Goal: Information Seeking & Learning: Learn about a topic

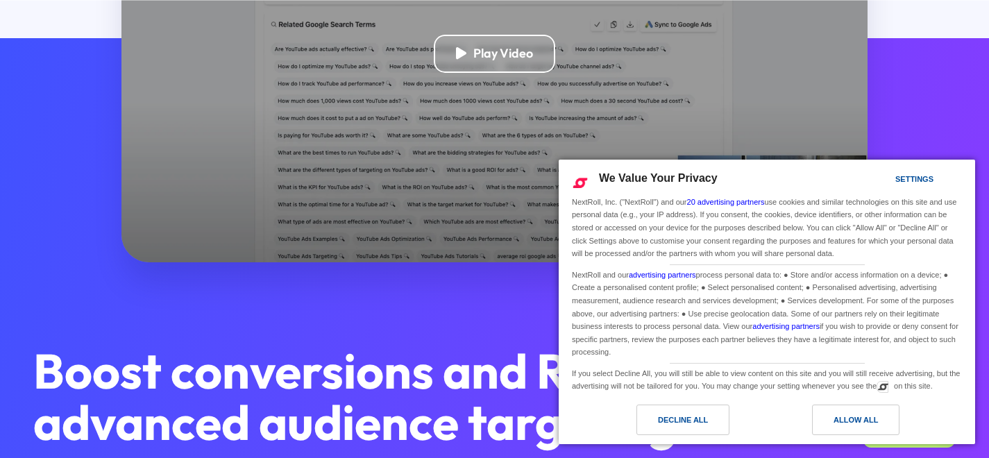
scroll to position [504, 0]
click at [856, 416] on div "Allow All" at bounding box center [855, 419] width 44 height 15
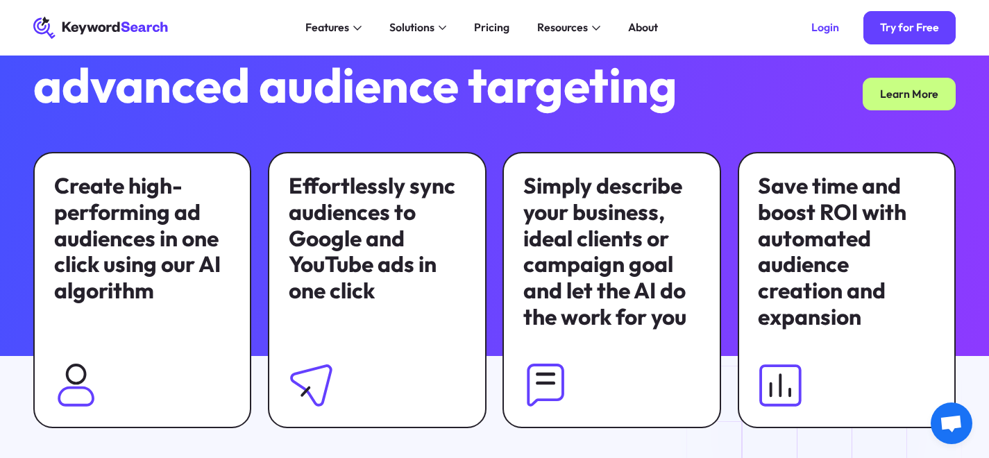
scroll to position [310, 0]
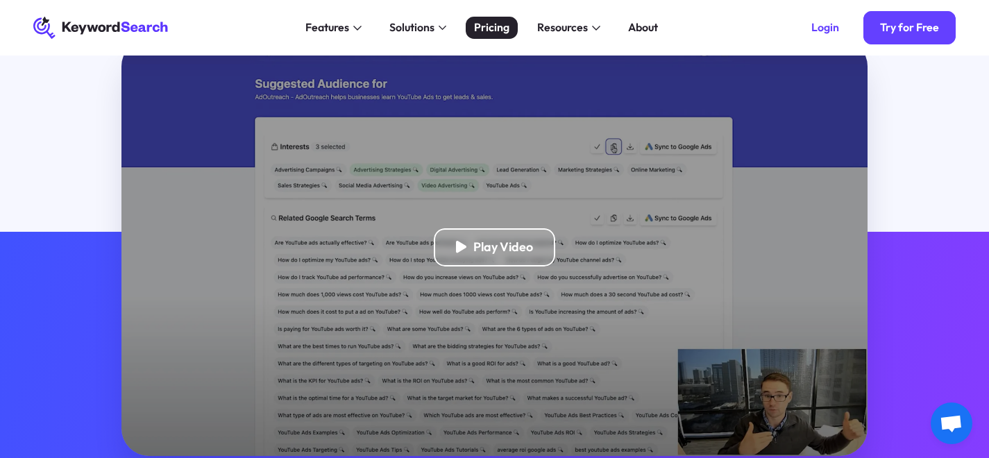
click at [491, 30] on div "Pricing" at bounding box center [491, 27] width 35 height 17
